Goal: Transaction & Acquisition: Purchase product/service

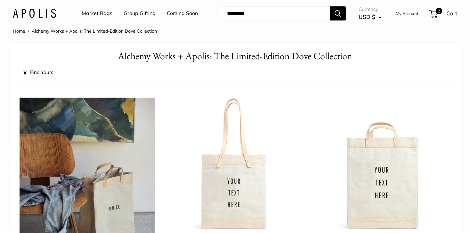
click at [272, 8] on input "Search..." at bounding box center [276, 13] width 108 height 14
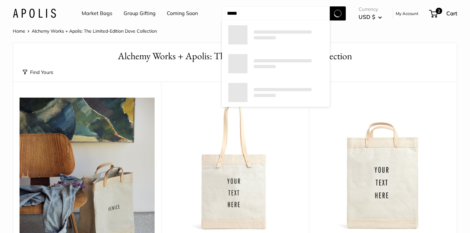
type input "*****"
click at [330, 6] on button "Search" at bounding box center [338, 13] width 16 height 14
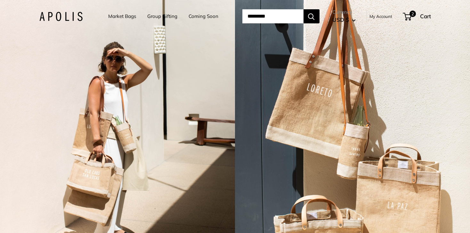
click at [123, 14] on link "Market Bags" at bounding box center [122, 16] width 28 height 9
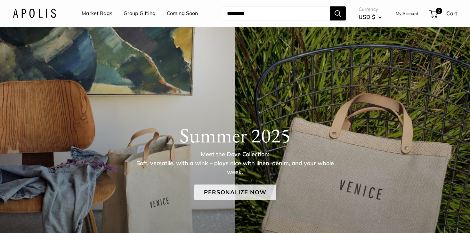
click at [241, 189] on link "Personalize Now" at bounding box center [235, 192] width 82 height 15
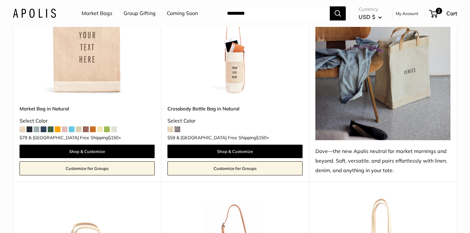
scroll to position [424, 0]
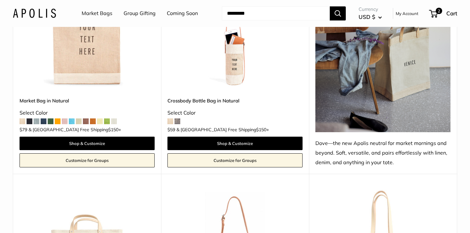
drag, startPoint x: 316, startPoint y: 132, endPoint x: 404, endPoint y: 160, distance: 92.7
click at [404, 160] on div "**********" at bounding box center [383, 55] width 148 height 237
copy div "Dove—the new Apolis neutral for market mornings and beyond. Soft, versatile, an…"
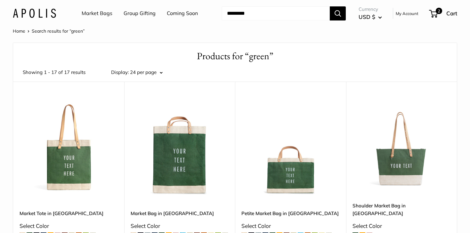
click at [0, 0] on img at bounding box center [0, 0] width 0 height 0
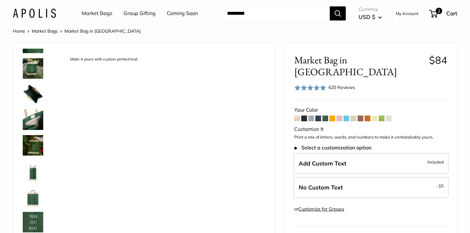
scroll to position [97, 0]
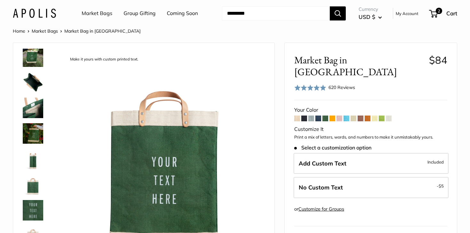
click at [37, 134] on img at bounding box center [33, 133] width 21 height 21
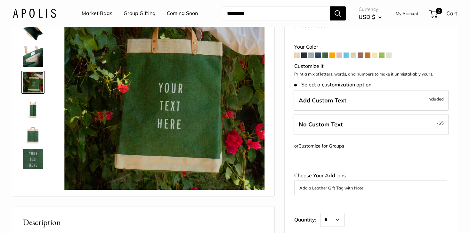
scroll to position [62, 0]
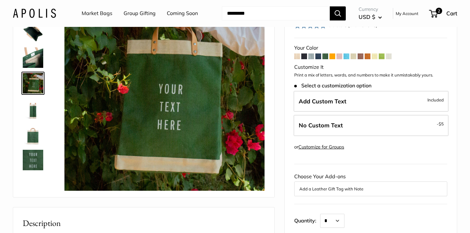
drag, startPoint x: 165, startPoint y: 62, endPoint x: 362, endPoint y: 0, distance: 205.8
